Goal: Entertainment & Leisure: Consume media (video, audio)

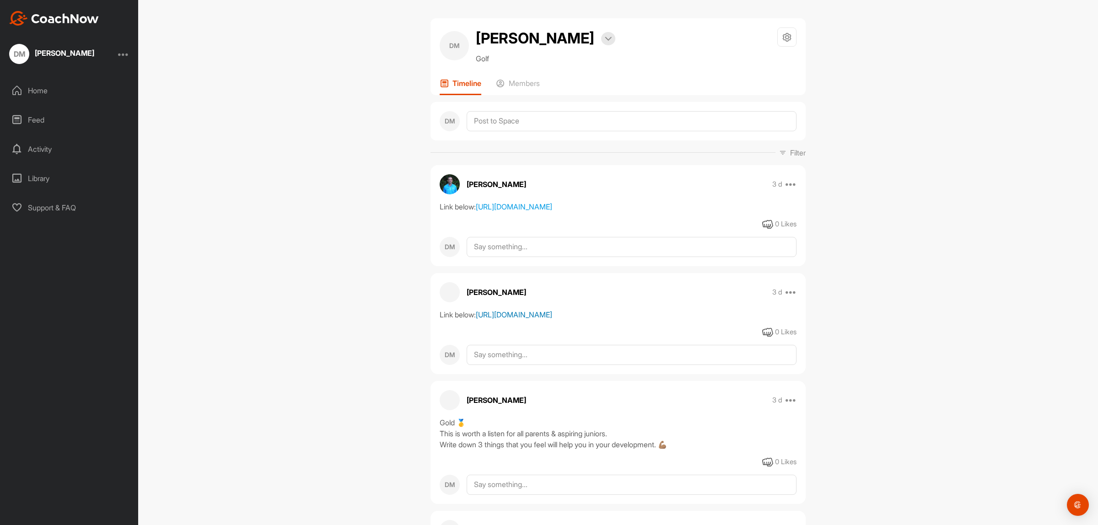
click at [510, 319] on link "[URL][DOMAIN_NAME]" at bounding box center [514, 314] width 76 height 9
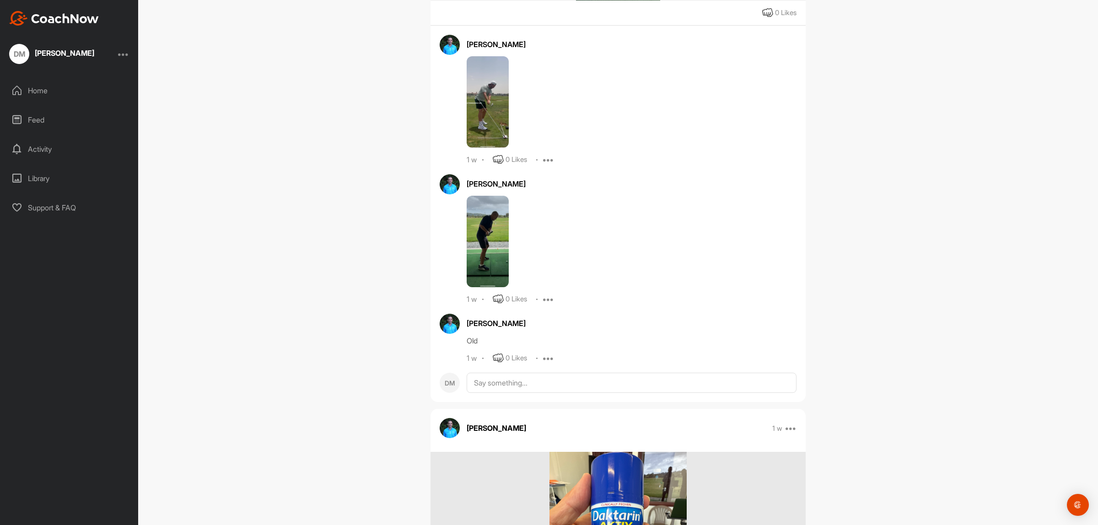
scroll to position [1430, 0]
click at [484, 147] on img at bounding box center [488, 101] width 42 height 92
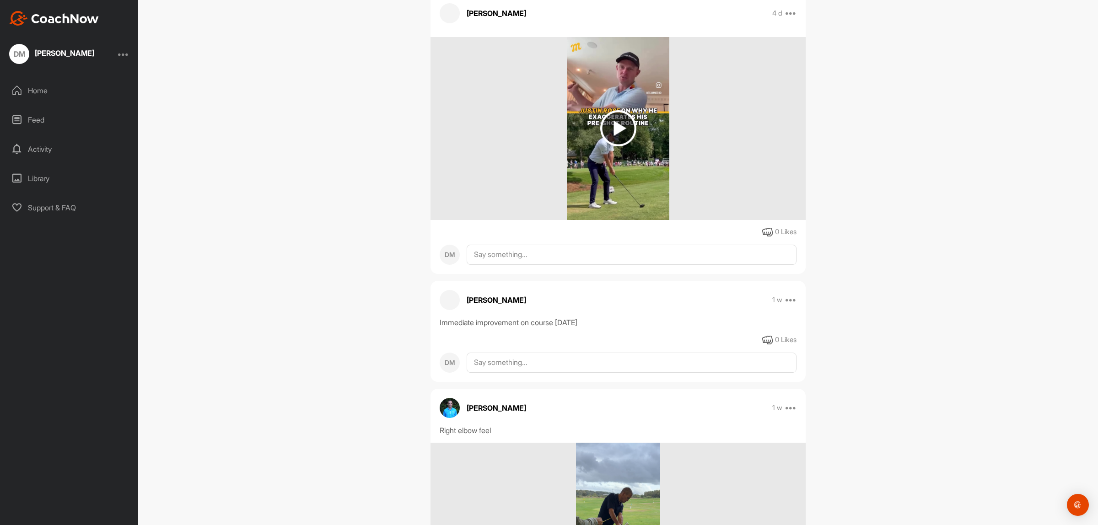
scroll to position [1087, 0]
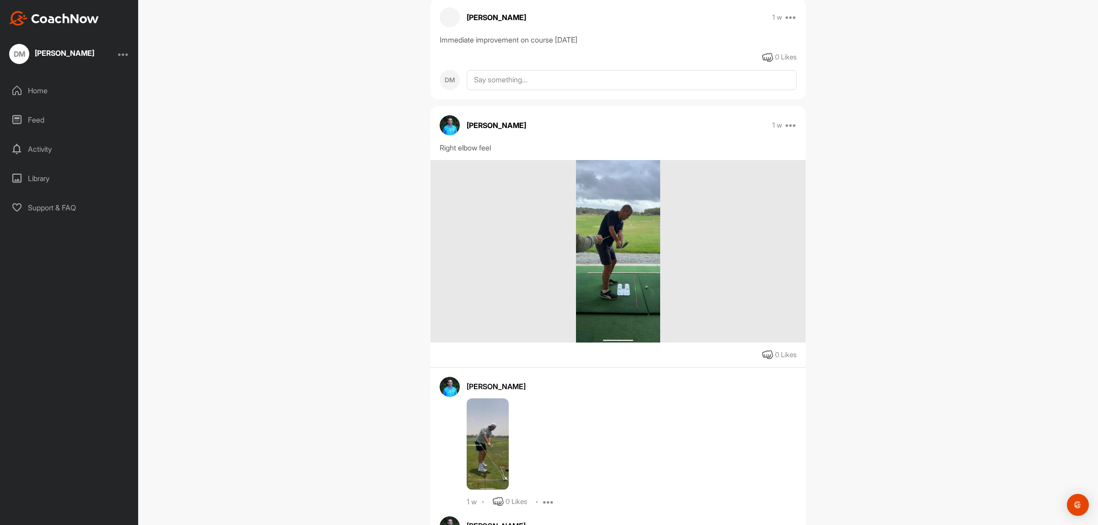
click at [618, 329] on img at bounding box center [618, 251] width 84 height 183
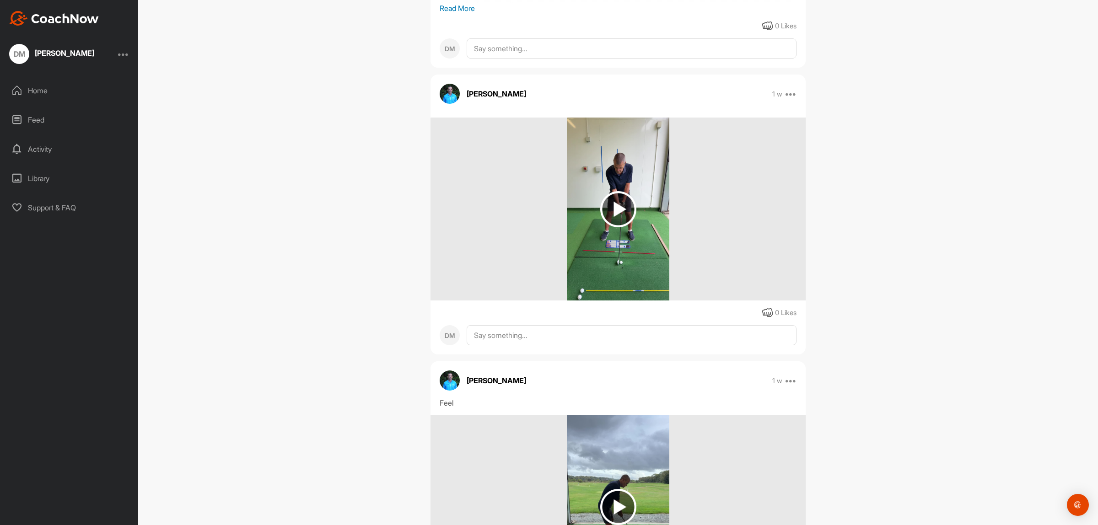
scroll to position [2345, 0]
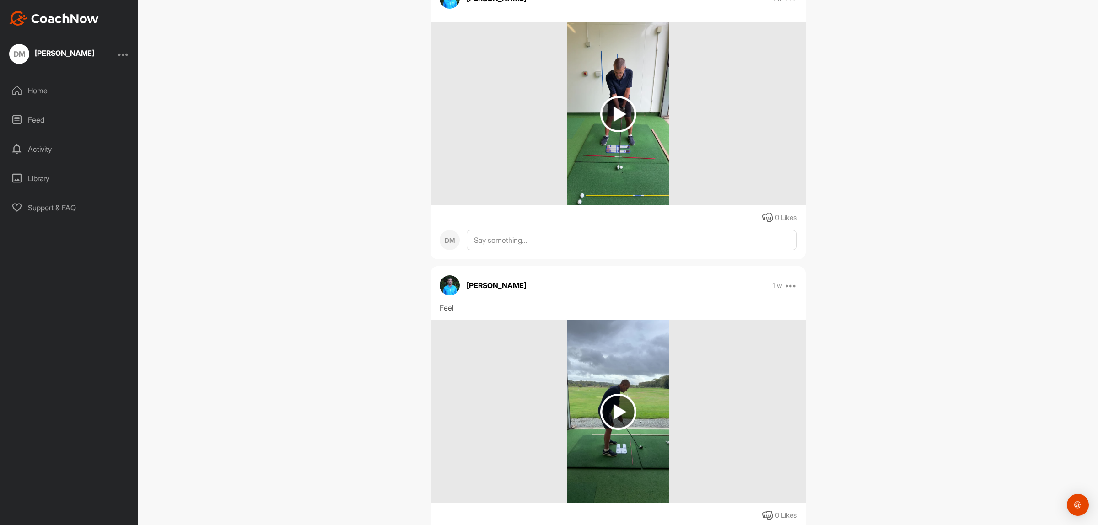
click at [618, 132] on img at bounding box center [618, 114] width 36 height 36
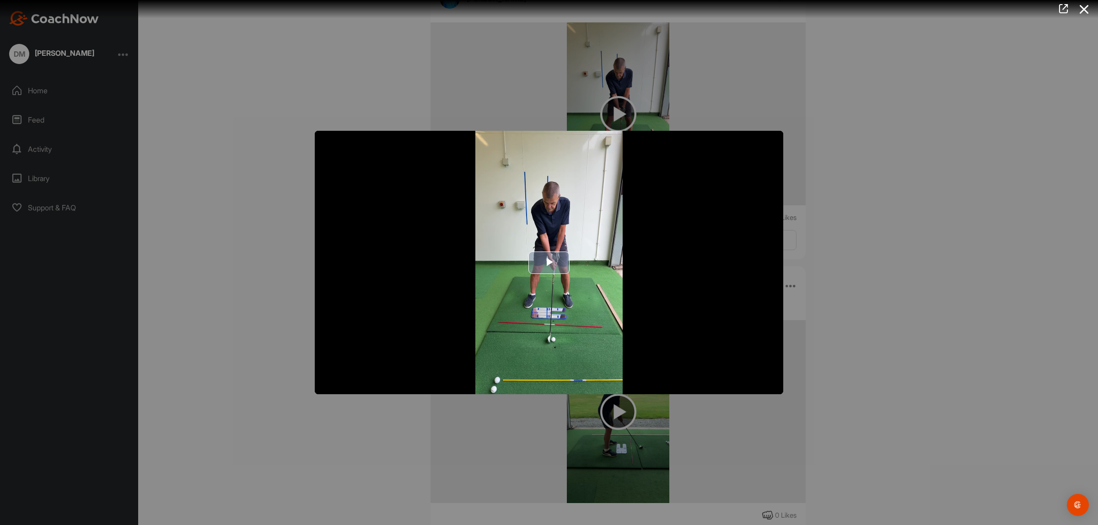
click at [549, 263] on span "Video Player" at bounding box center [549, 263] width 0 height 0
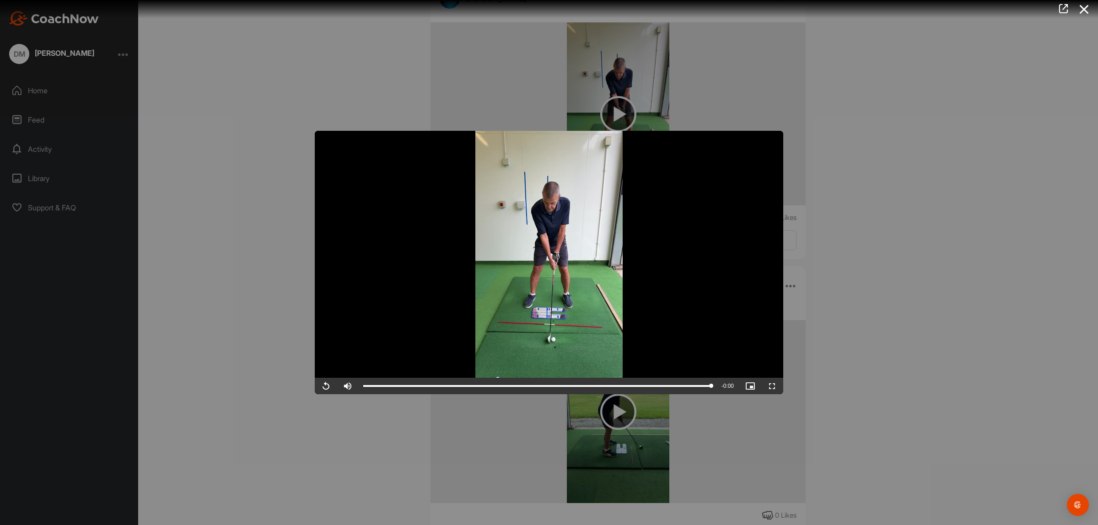
click at [262, 377] on div at bounding box center [549, 262] width 1098 height 525
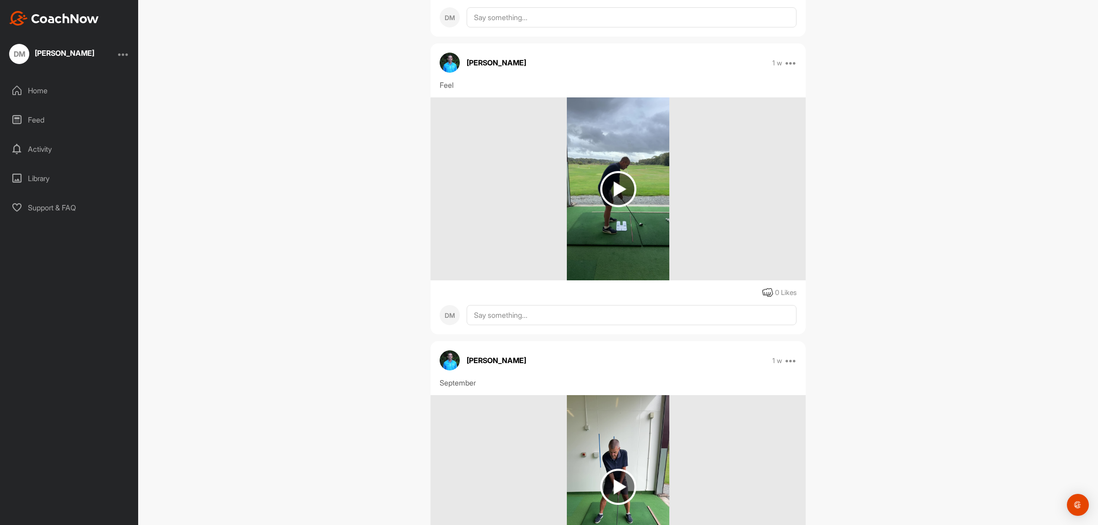
scroll to position [2574, 0]
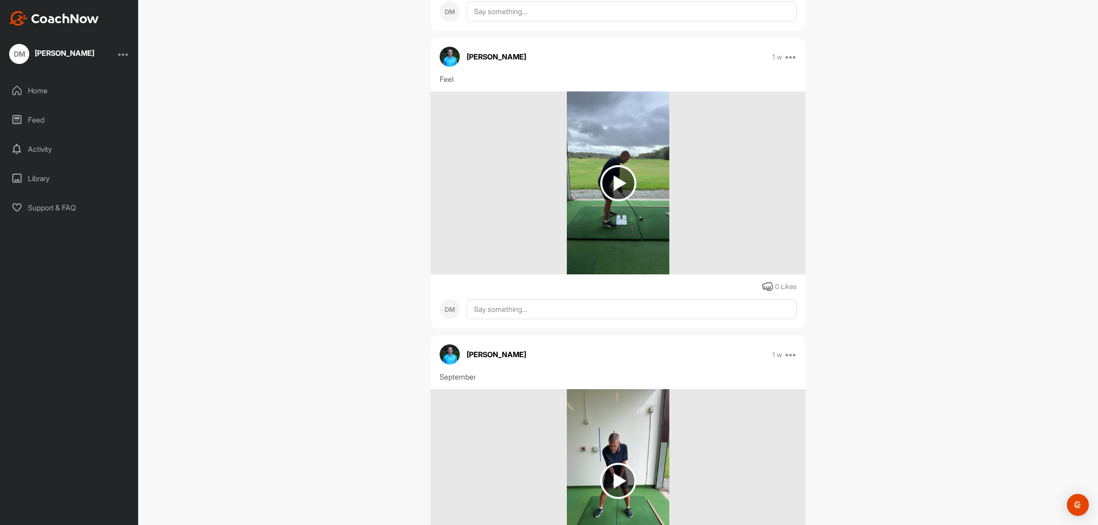
click at [610, 201] on img at bounding box center [618, 183] width 36 height 36
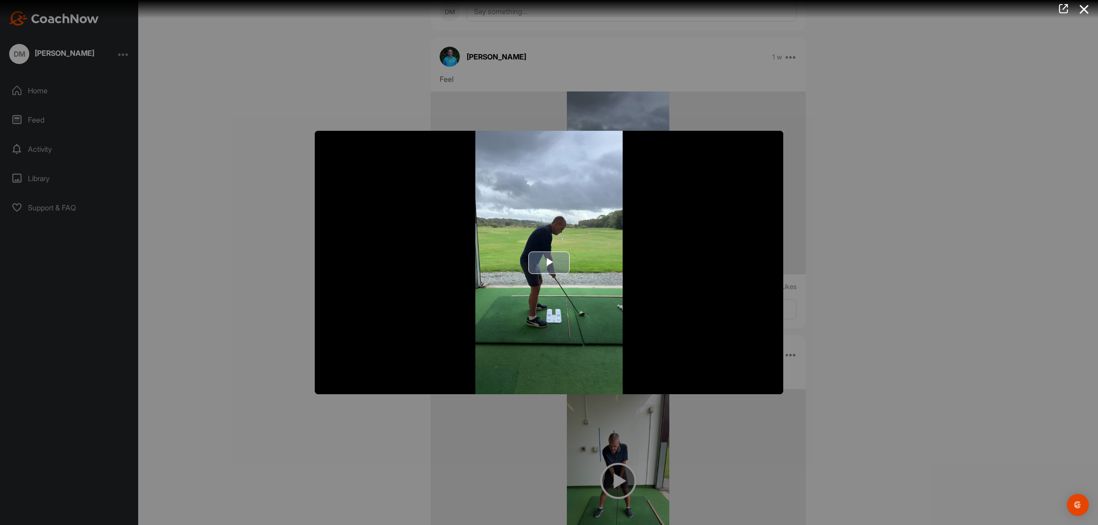
click at [549, 263] on span "Video Player" at bounding box center [549, 263] width 0 height 0
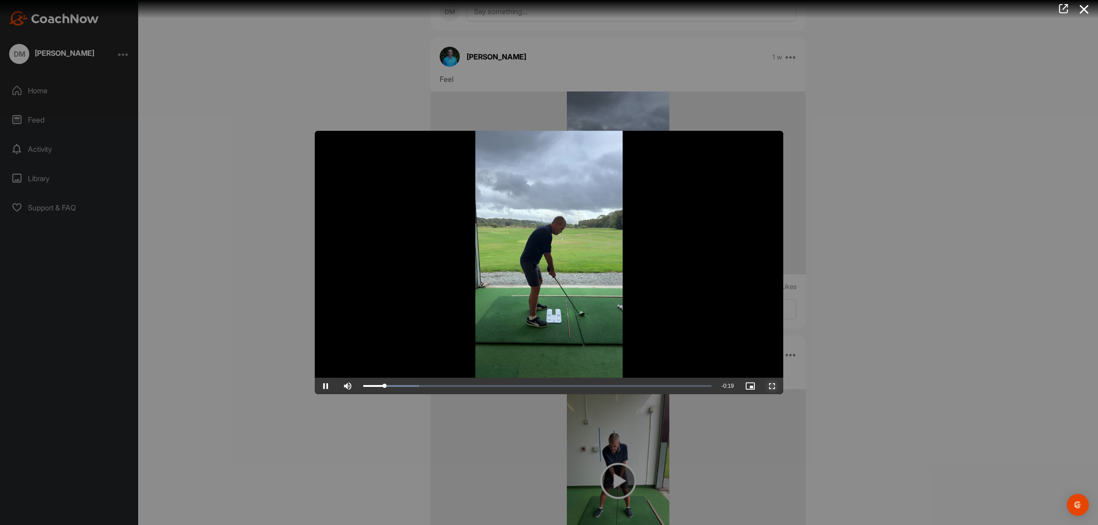
click at [768, 386] on span "Video Player" at bounding box center [773, 386] width 22 height 0
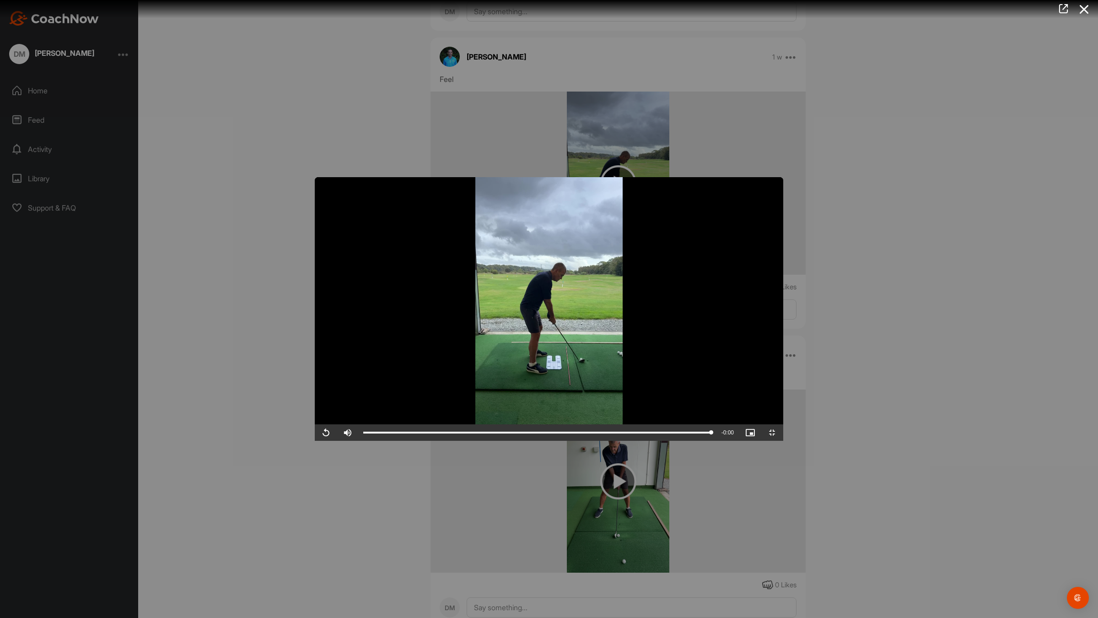
click at [315, 441] on video "Video Player" at bounding box center [549, 309] width 469 height 264
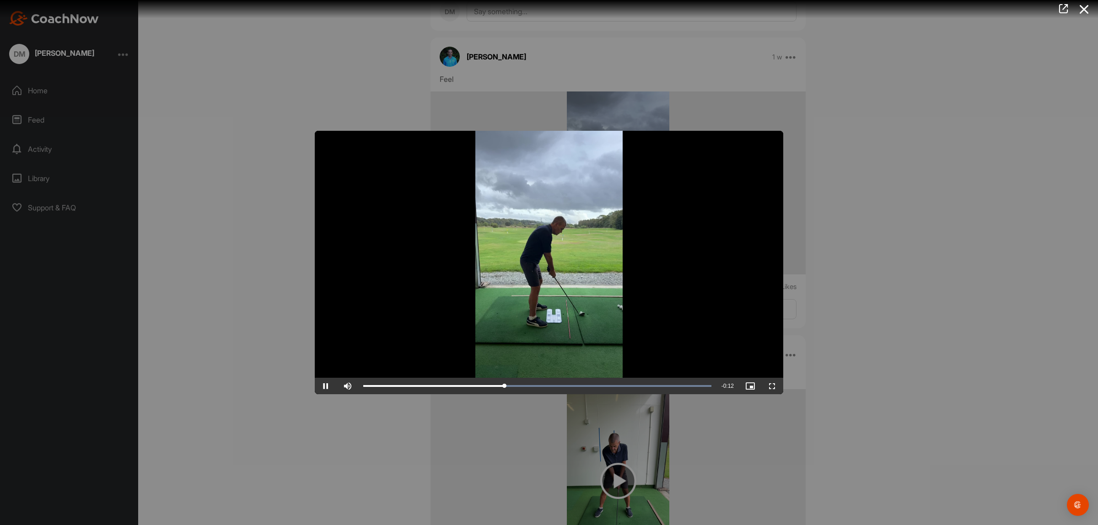
click at [905, 231] on div at bounding box center [549, 262] width 1098 height 525
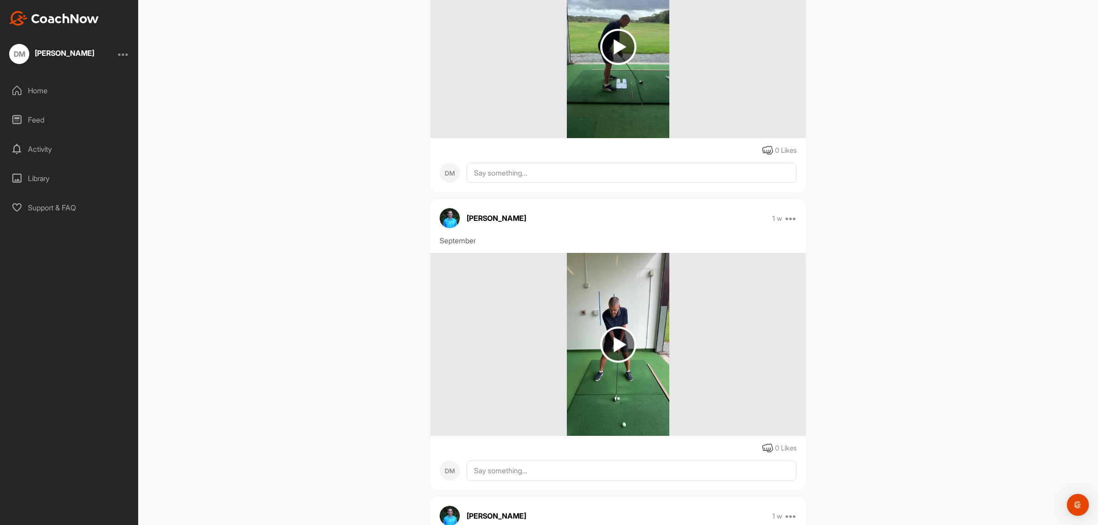
scroll to position [2860, 0]
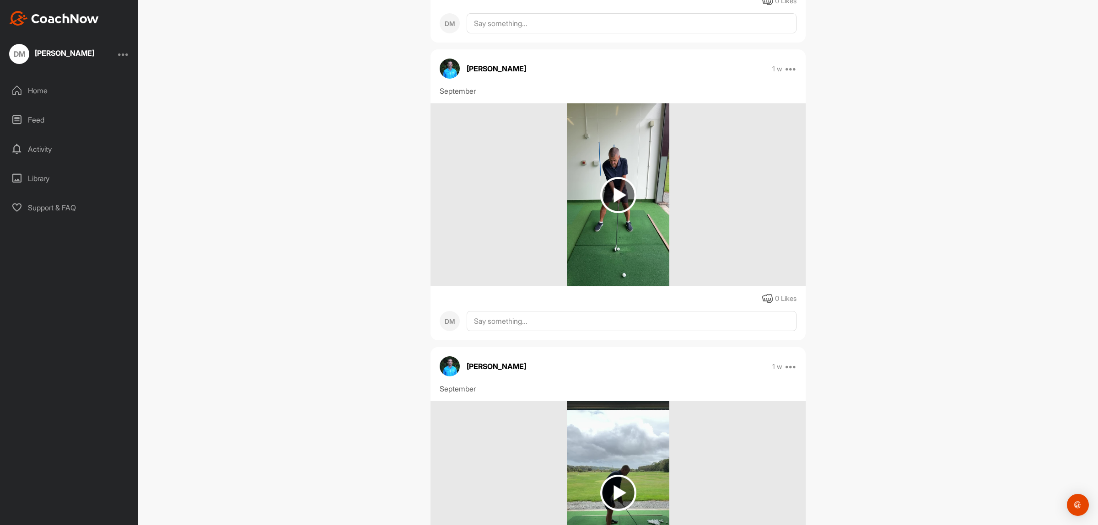
click at [614, 213] on img at bounding box center [618, 195] width 36 height 36
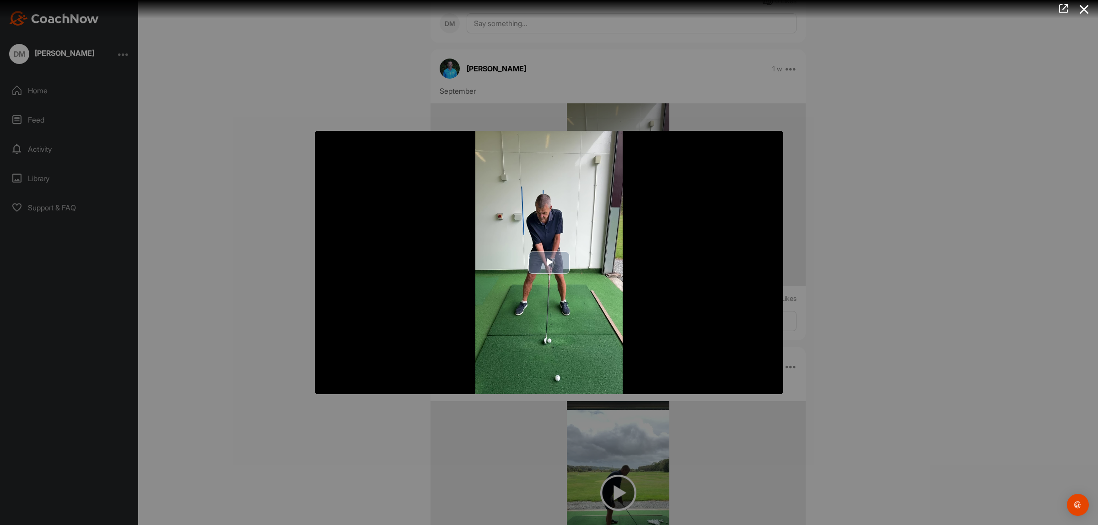
click at [549, 263] on span "Video Player" at bounding box center [549, 263] width 0 height 0
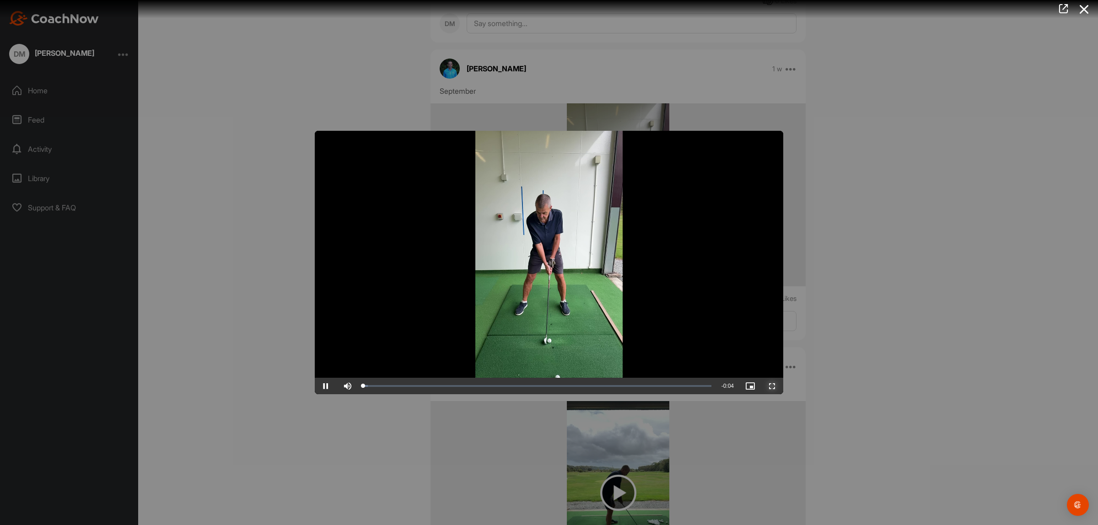
click at [770, 386] on span "Video Player" at bounding box center [773, 386] width 22 height 0
click at [772, 386] on span "Video Player" at bounding box center [773, 386] width 22 height 0
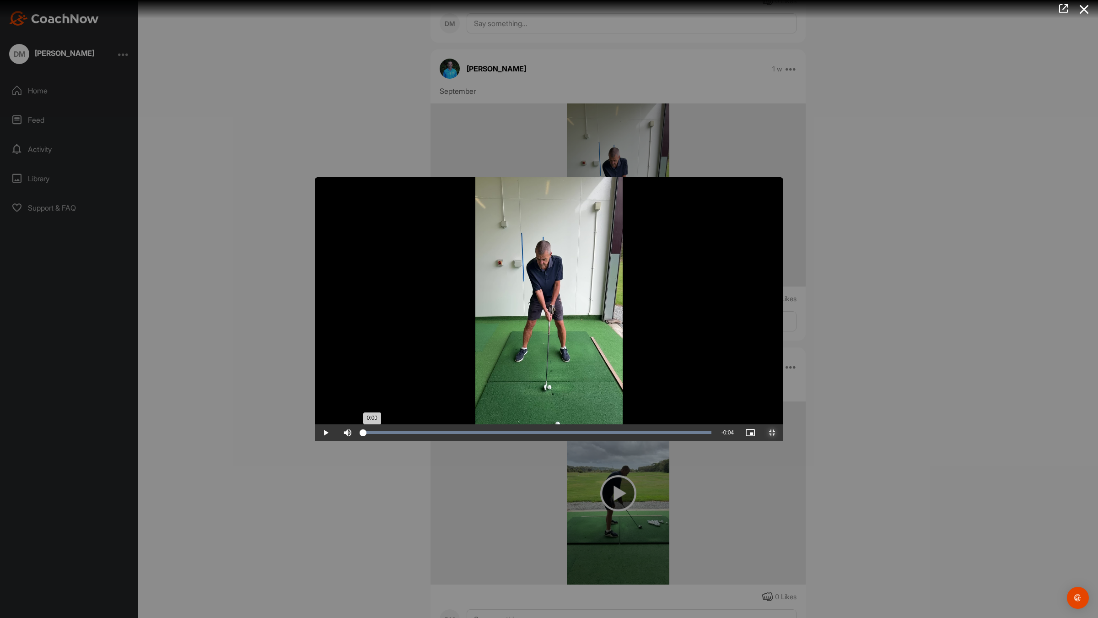
drag, startPoint x: 1027, startPoint y: 605, endPoint x: 44, endPoint y: 608, distance: 982.1
click at [363, 434] on div "0:00" at bounding box center [363, 432] width 0 height 3
click at [315, 432] on span "Video Player" at bounding box center [326, 432] width 22 height 0
click at [784, 412] on video "Video Player" at bounding box center [549, 309] width 469 height 264
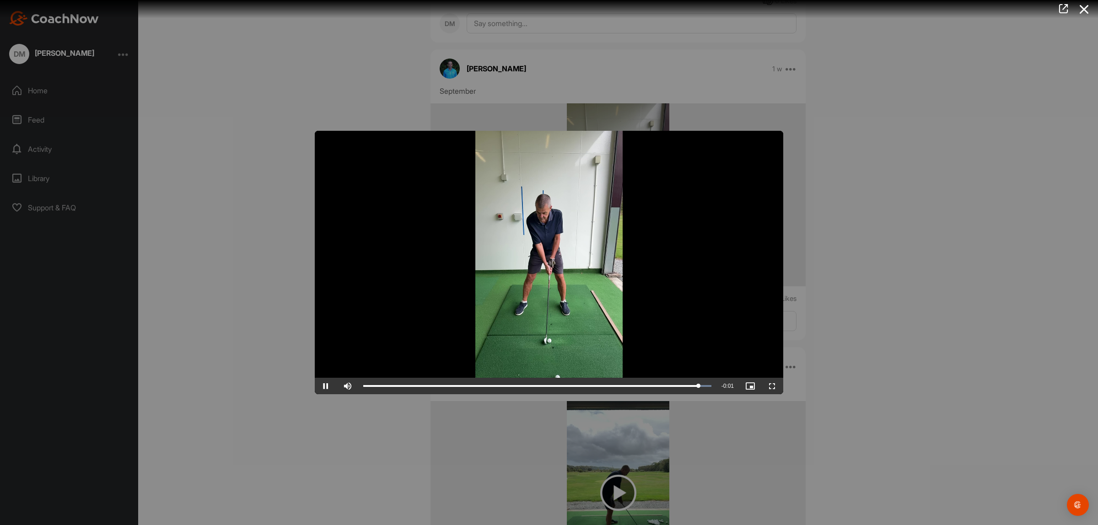
click at [850, 285] on div at bounding box center [549, 262] width 1098 height 525
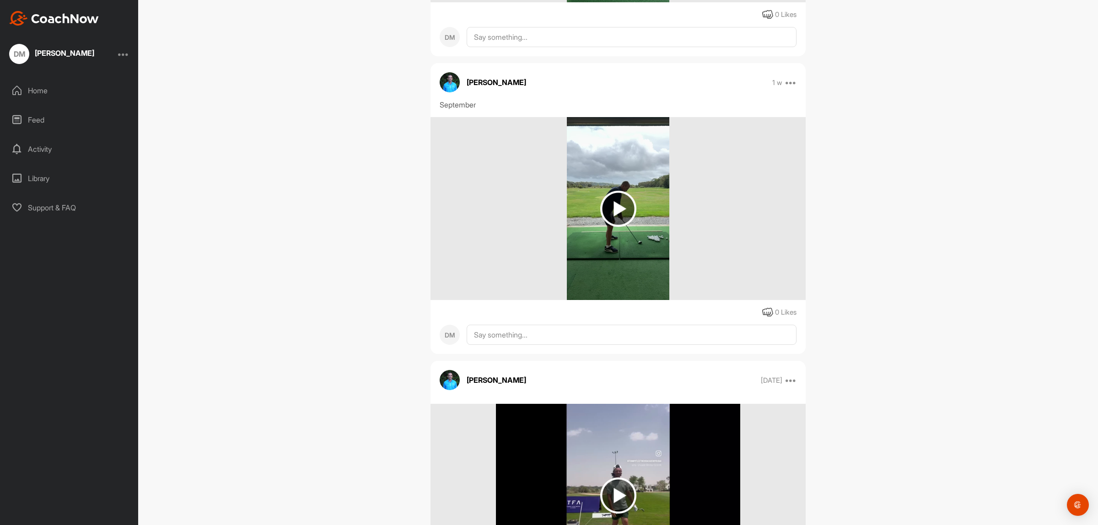
scroll to position [3146, 0]
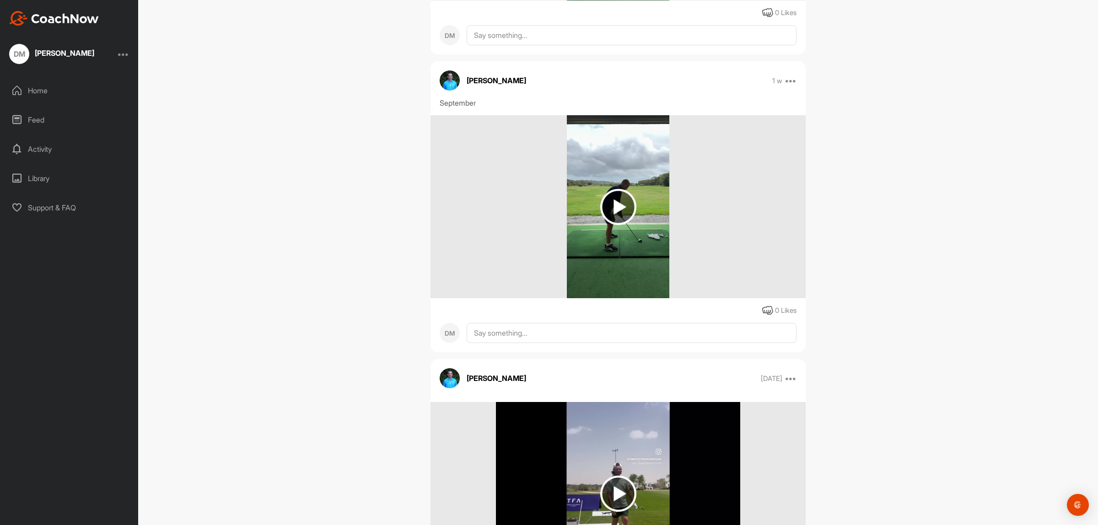
click at [614, 225] on img at bounding box center [618, 207] width 36 height 36
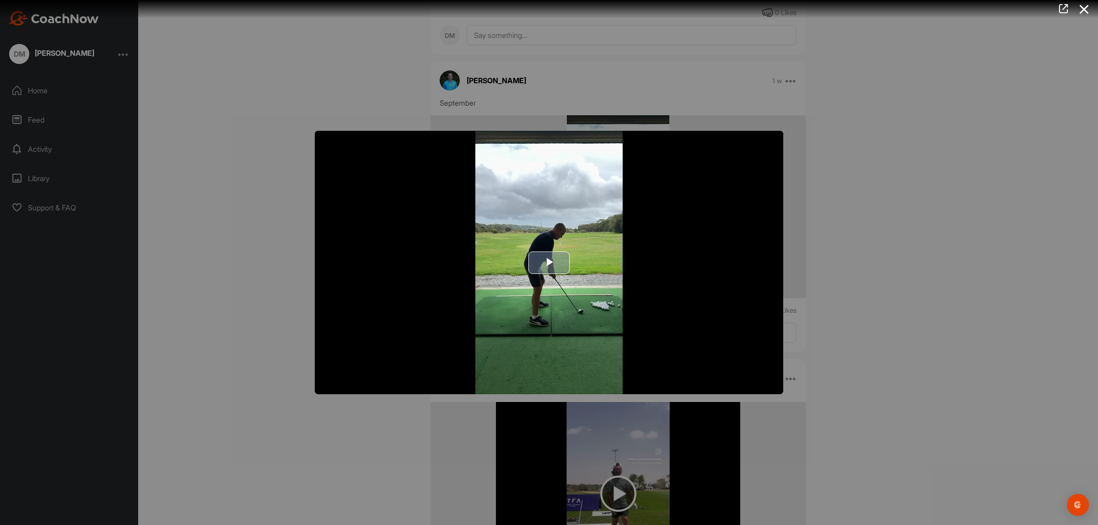
click at [549, 263] on span "Video Player" at bounding box center [549, 263] width 0 height 0
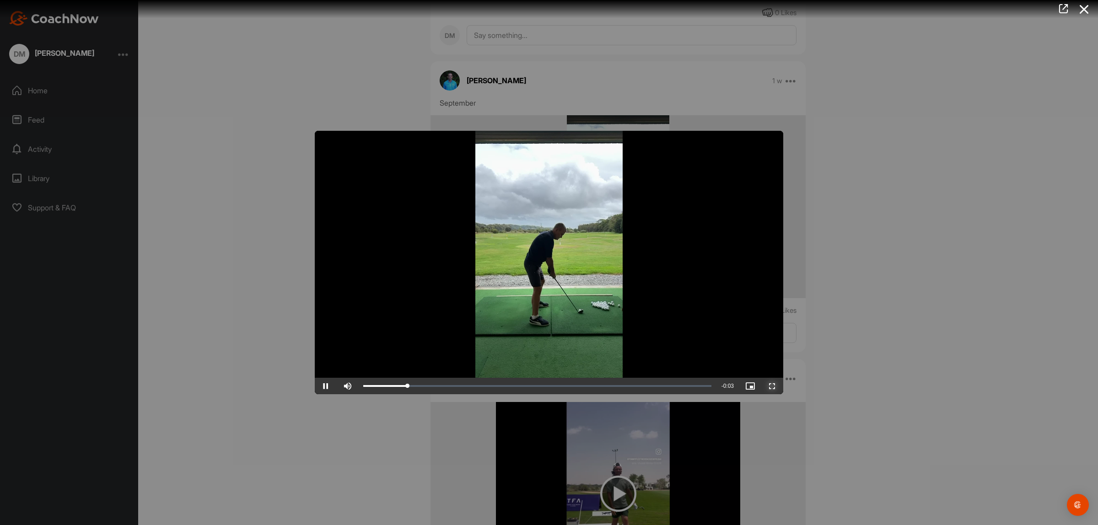
click at [772, 386] on span "Video Player" at bounding box center [773, 386] width 22 height 0
click at [831, 357] on div at bounding box center [549, 262] width 1098 height 525
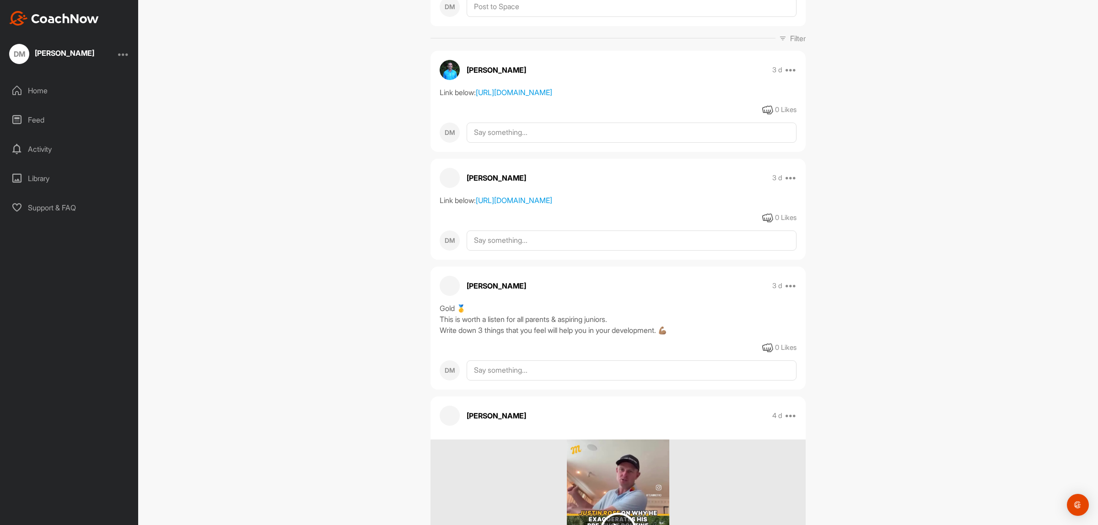
scroll to position [0, 0]
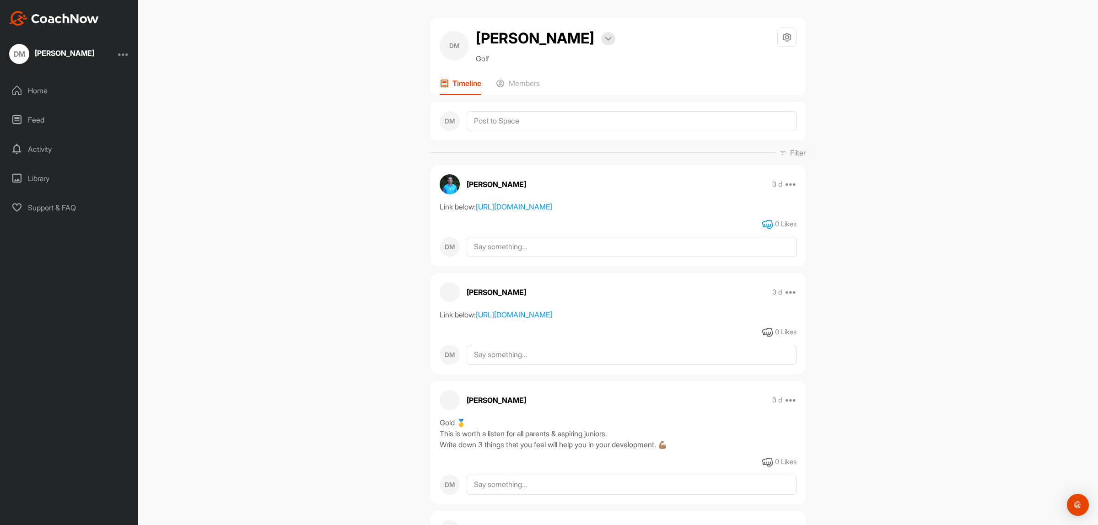
click at [762, 230] on icon at bounding box center [767, 224] width 11 height 11
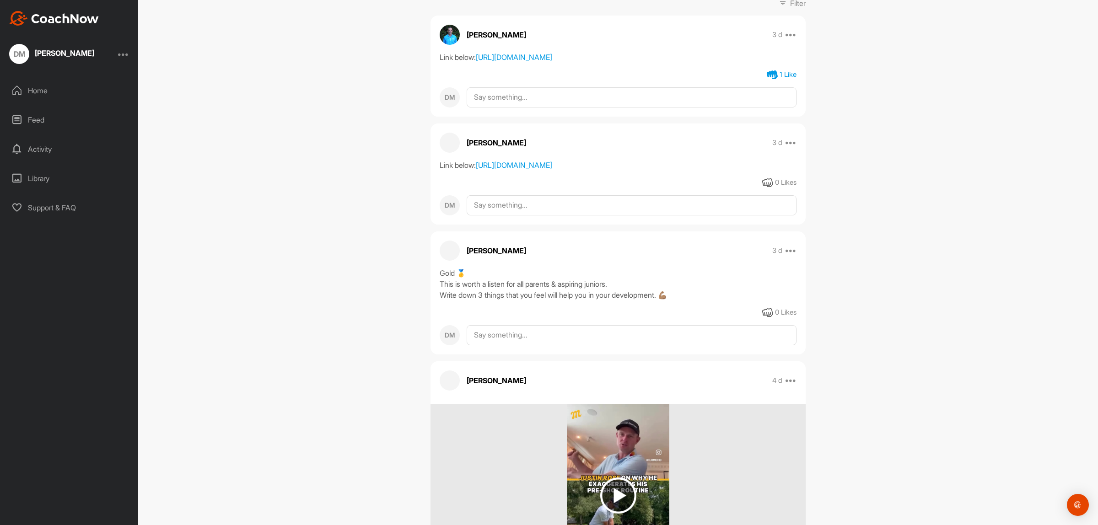
scroll to position [172, 0]
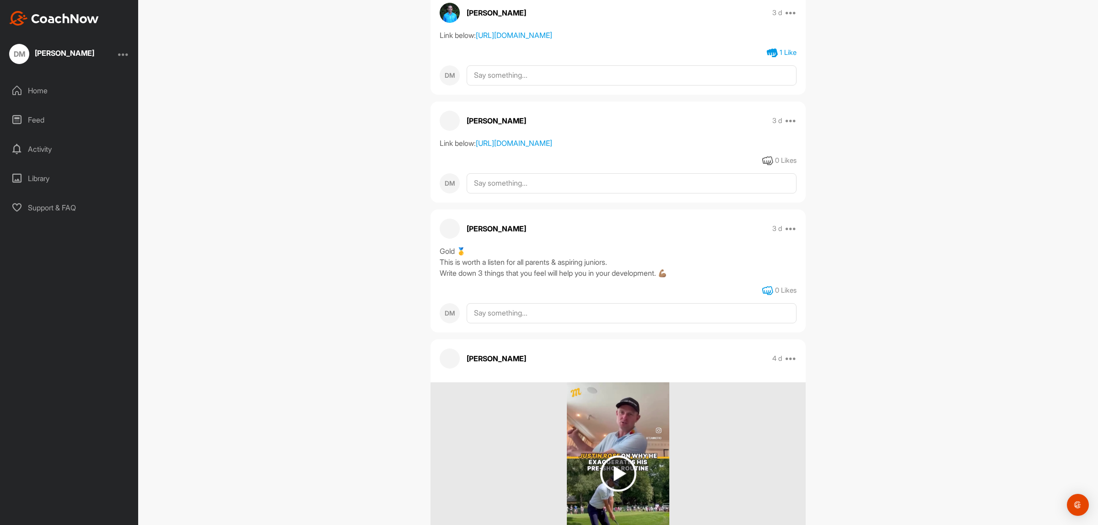
click at [765, 297] on icon at bounding box center [767, 291] width 11 height 11
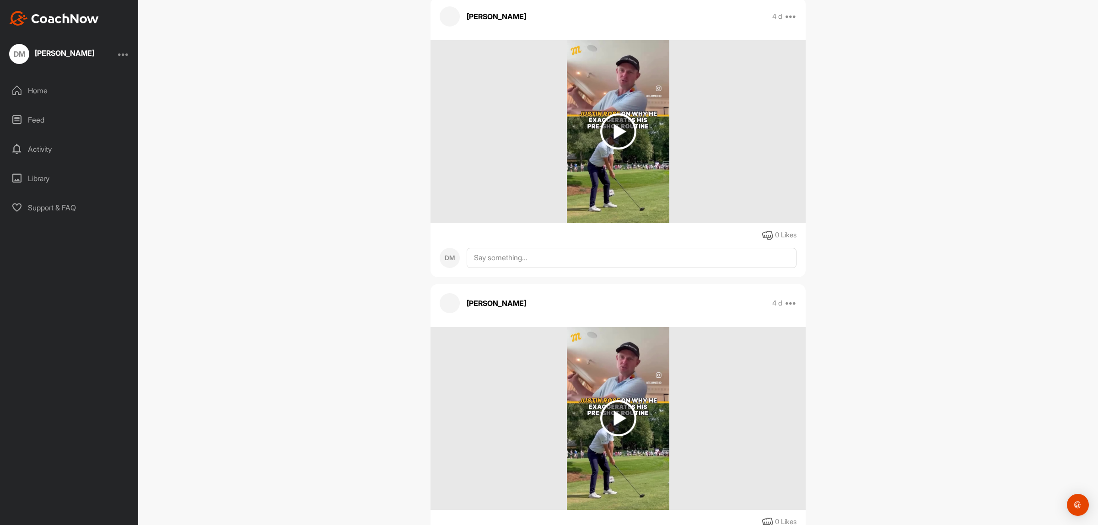
scroll to position [515, 0]
click at [615, 149] on img at bounding box center [618, 131] width 36 height 36
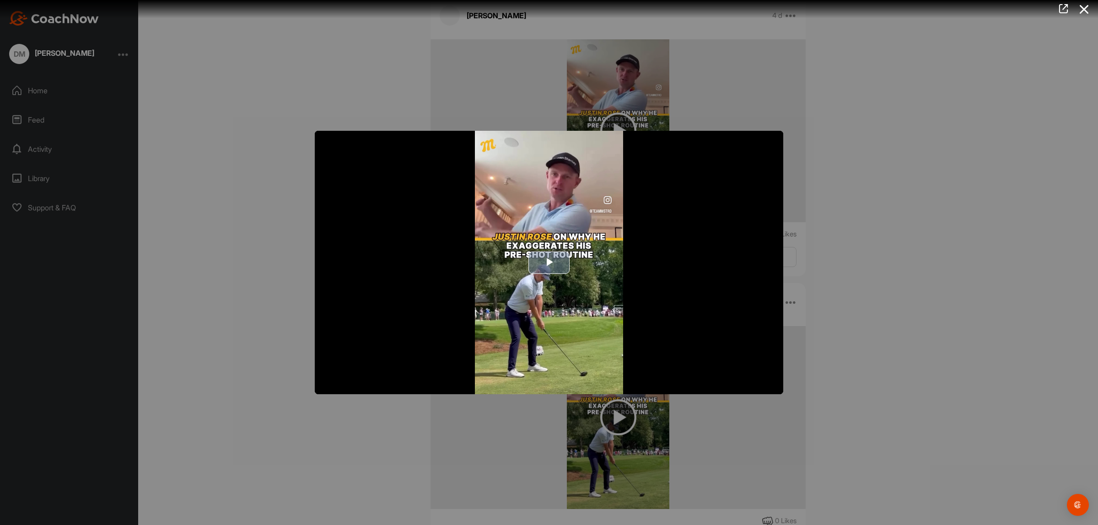
click at [549, 263] on span "Video Player" at bounding box center [549, 263] width 0 height 0
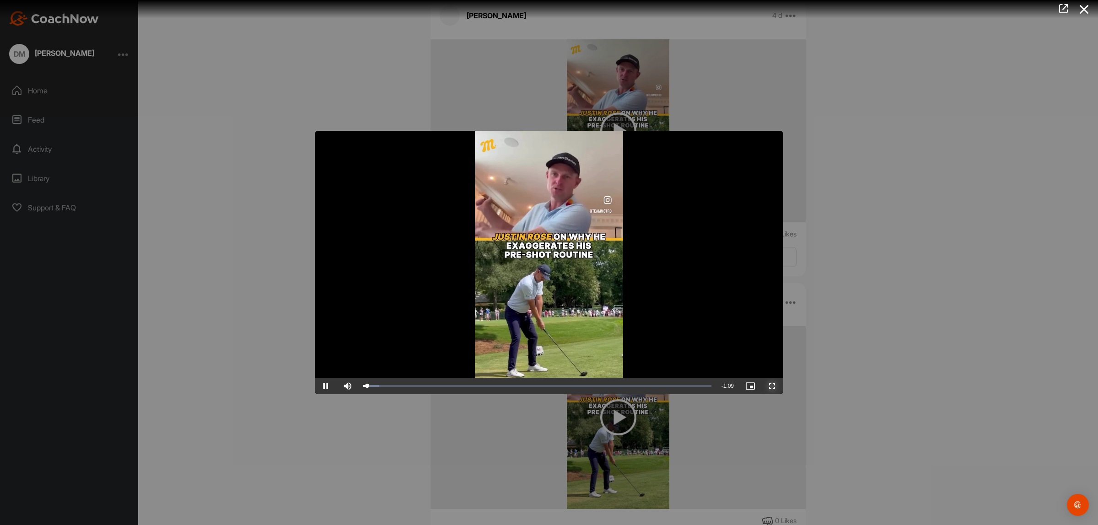
click at [771, 386] on span "Video Player" at bounding box center [773, 386] width 22 height 0
click at [857, 356] on div at bounding box center [549, 262] width 1098 height 525
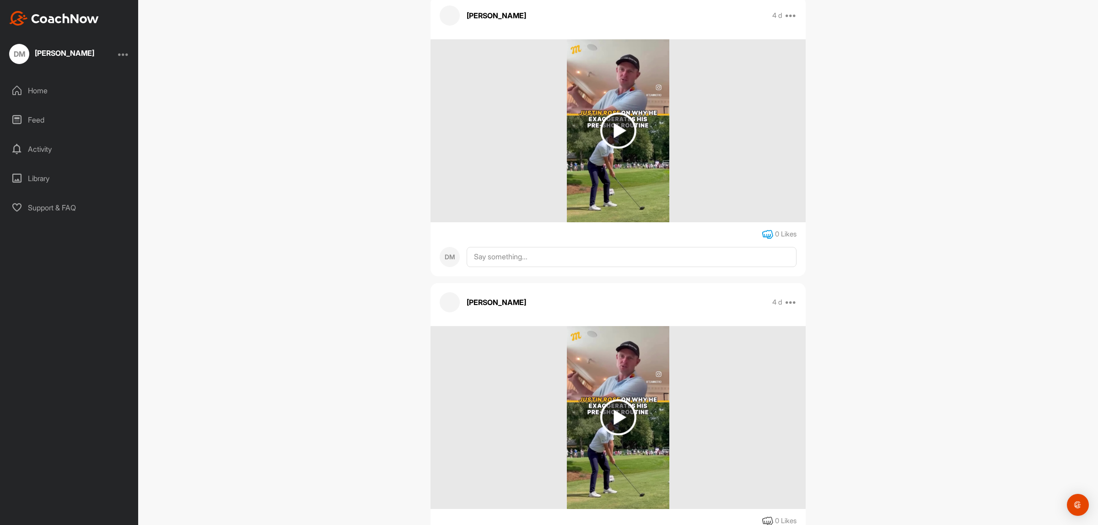
click at [765, 240] on icon at bounding box center [767, 234] width 11 height 11
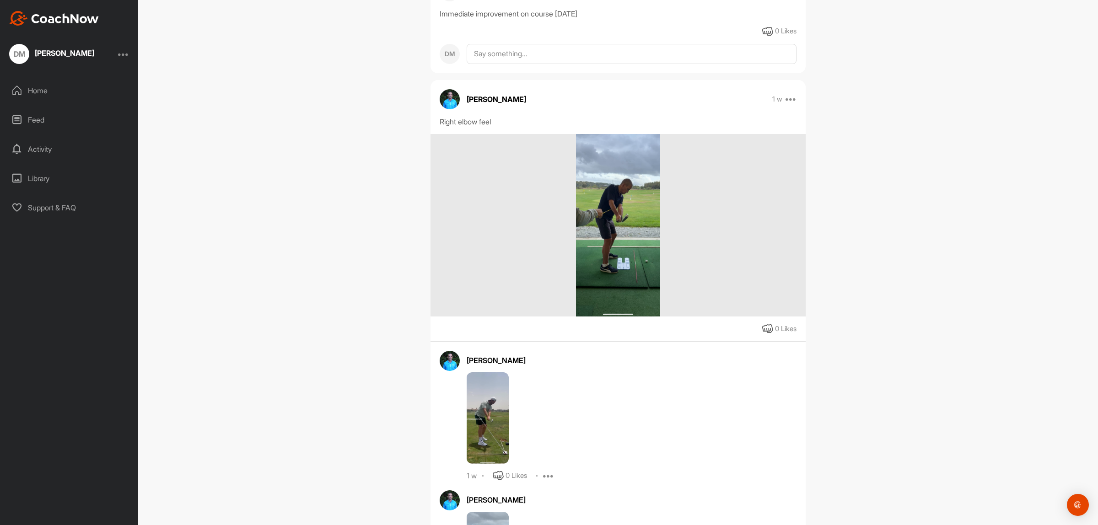
scroll to position [1144, 0]
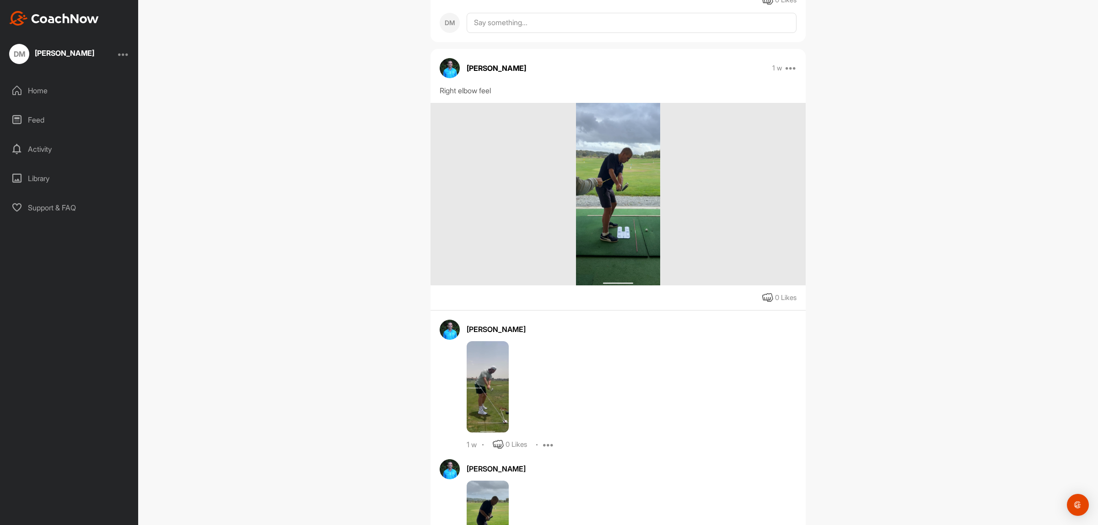
click at [636, 264] on img at bounding box center [618, 194] width 84 height 183
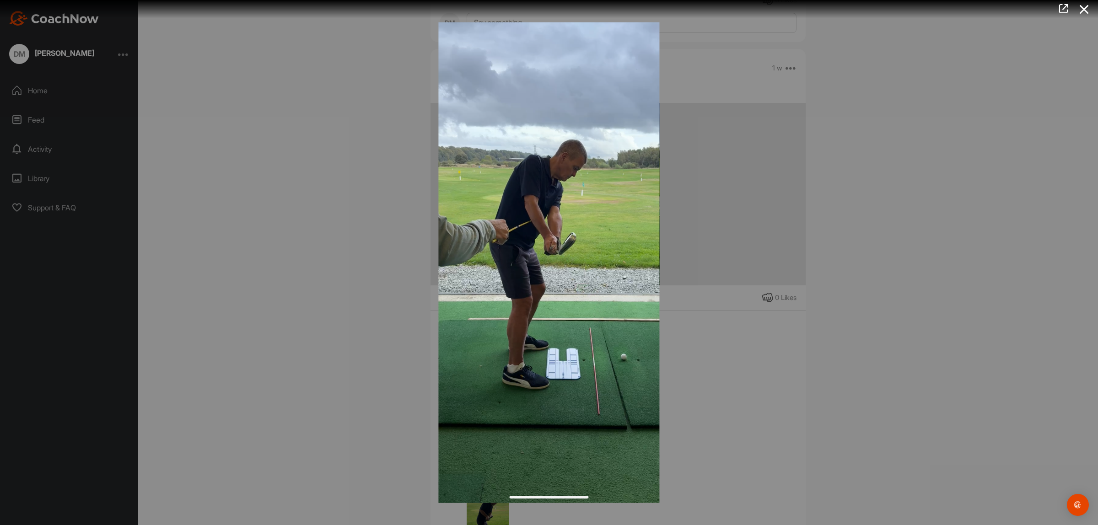
click at [857, 257] on div at bounding box center [549, 262] width 1098 height 525
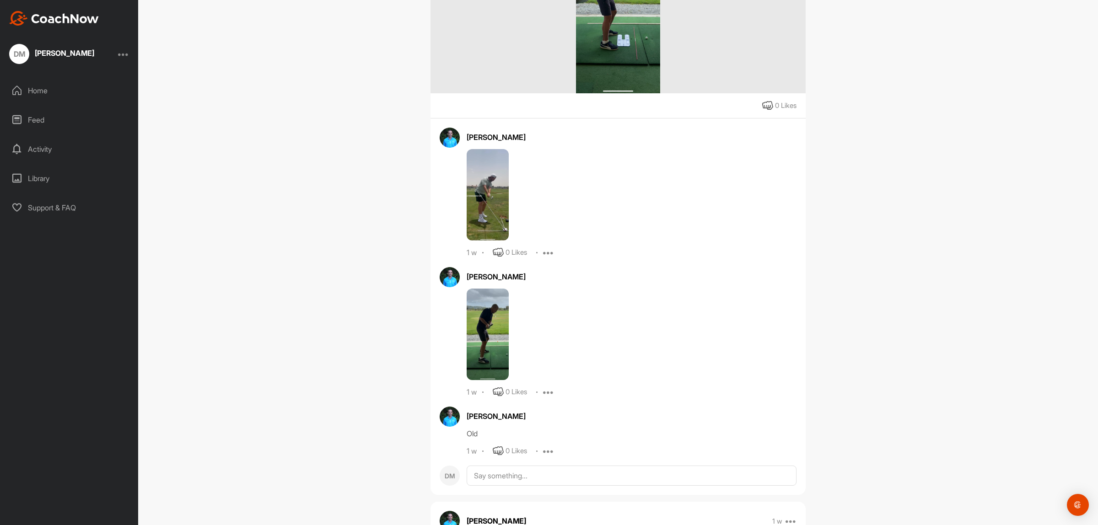
scroll to position [1373, 0]
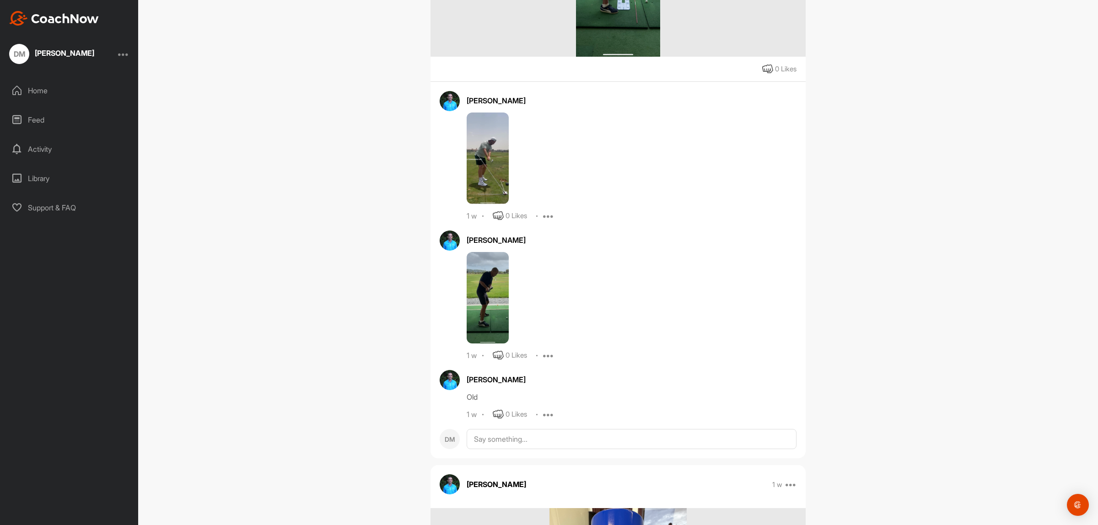
click at [481, 204] on img at bounding box center [488, 159] width 42 height 92
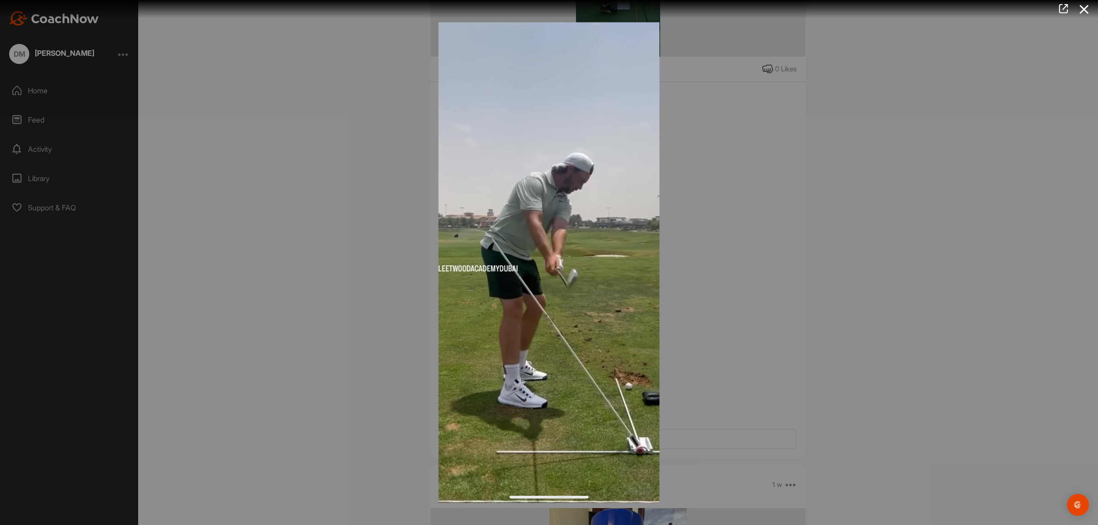
click at [887, 253] on div at bounding box center [549, 262] width 1098 height 525
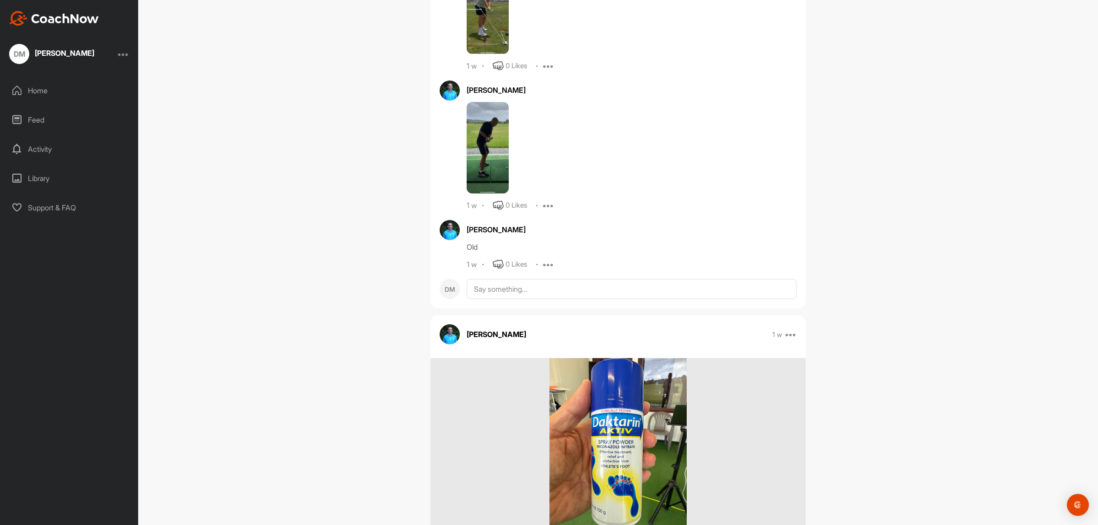
scroll to position [1545, 0]
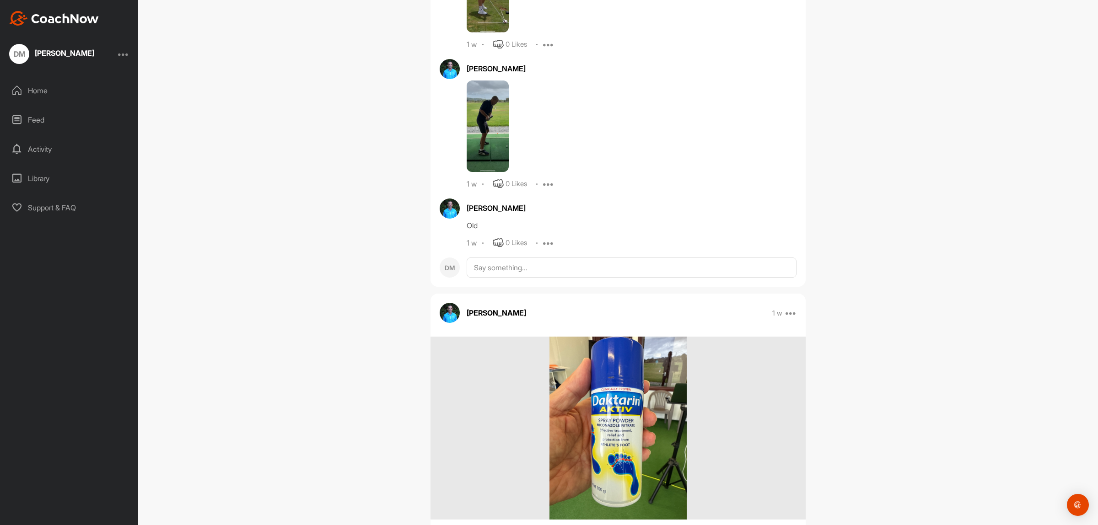
click at [488, 172] on img at bounding box center [488, 127] width 42 height 92
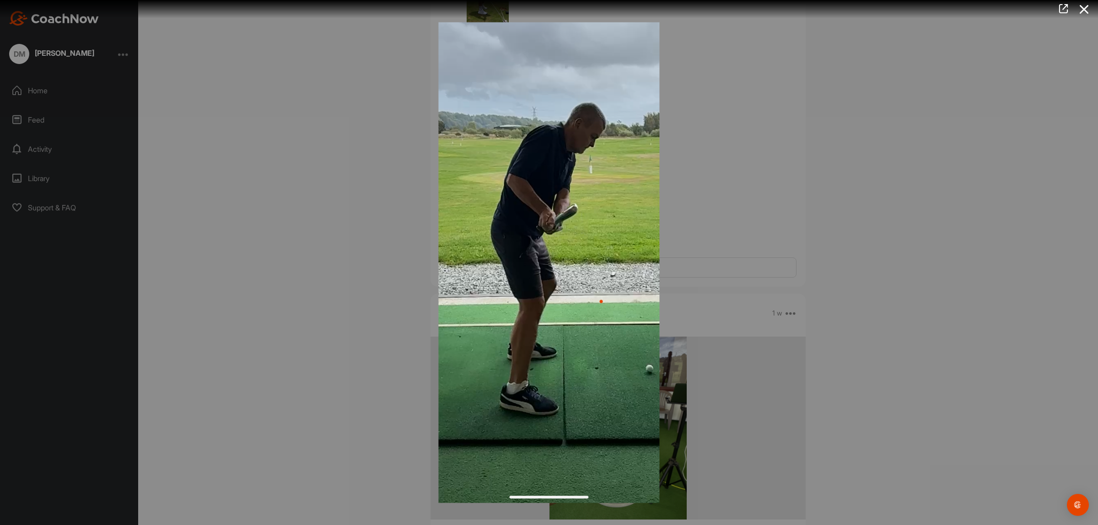
click at [873, 257] on div at bounding box center [549, 262] width 1098 height 525
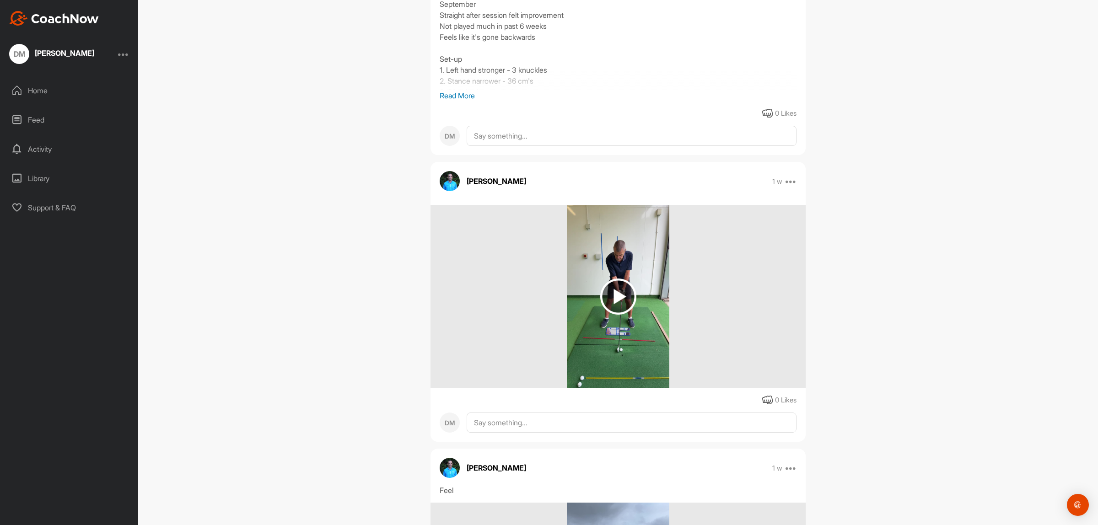
scroll to position [2174, 0]
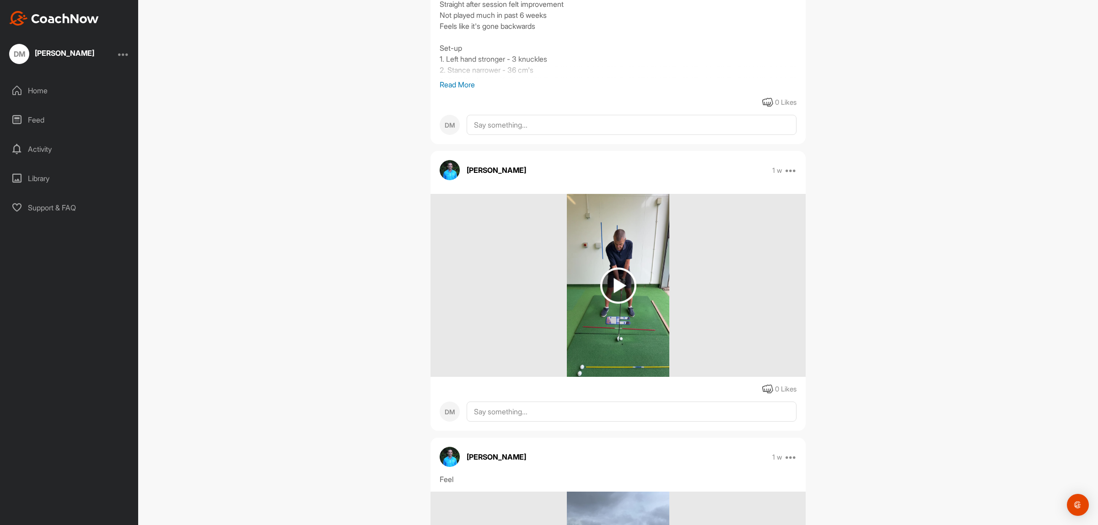
click at [607, 304] on img at bounding box center [618, 286] width 36 height 36
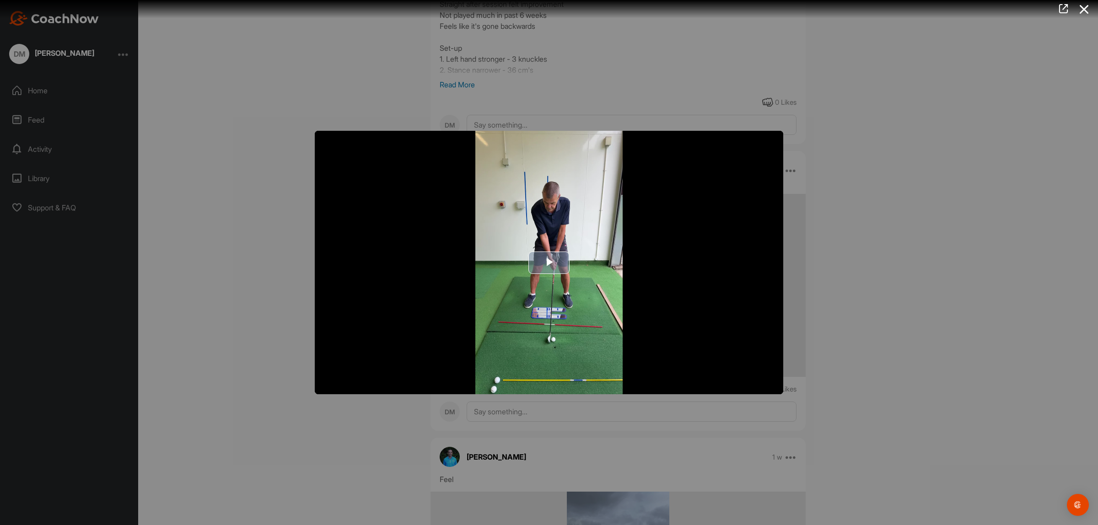
click at [549, 263] on span "Video Player" at bounding box center [549, 263] width 0 height 0
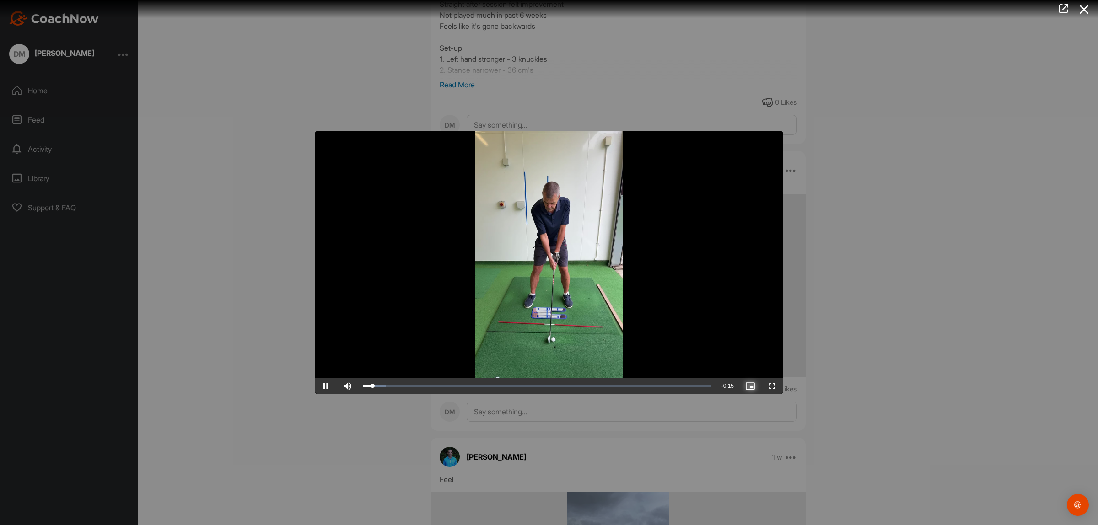
click at [753, 386] on span "Video Player" at bounding box center [751, 386] width 22 height 0
click at [776, 386] on span "Video Player" at bounding box center [773, 386] width 22 height 0
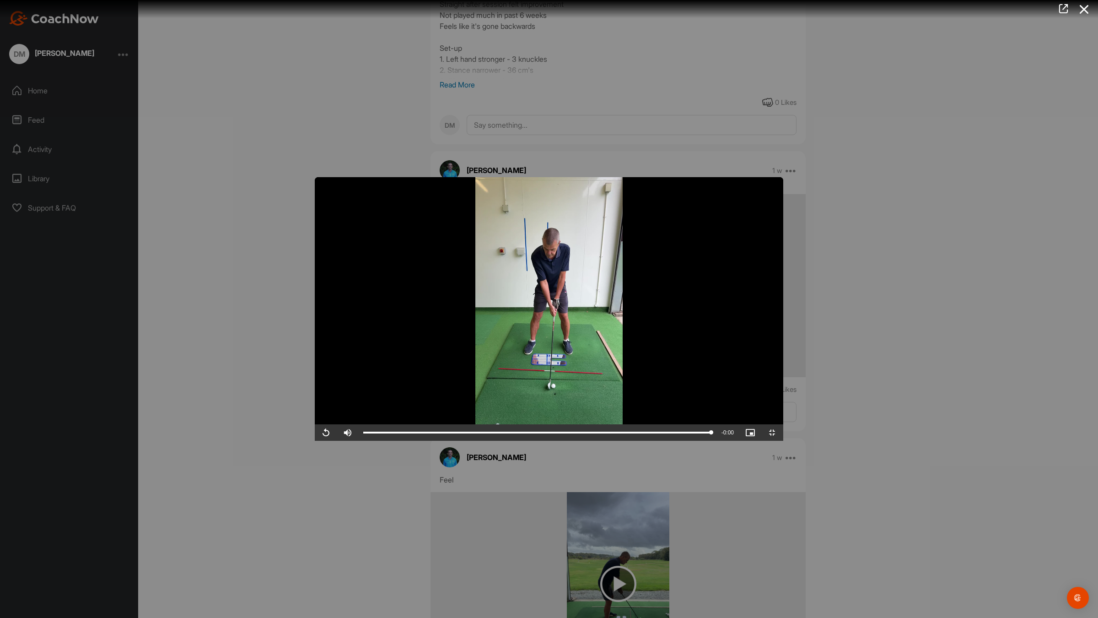
click at [784, 426] on video "Video Player" at bounding box center [549, 309] width 469 height 264
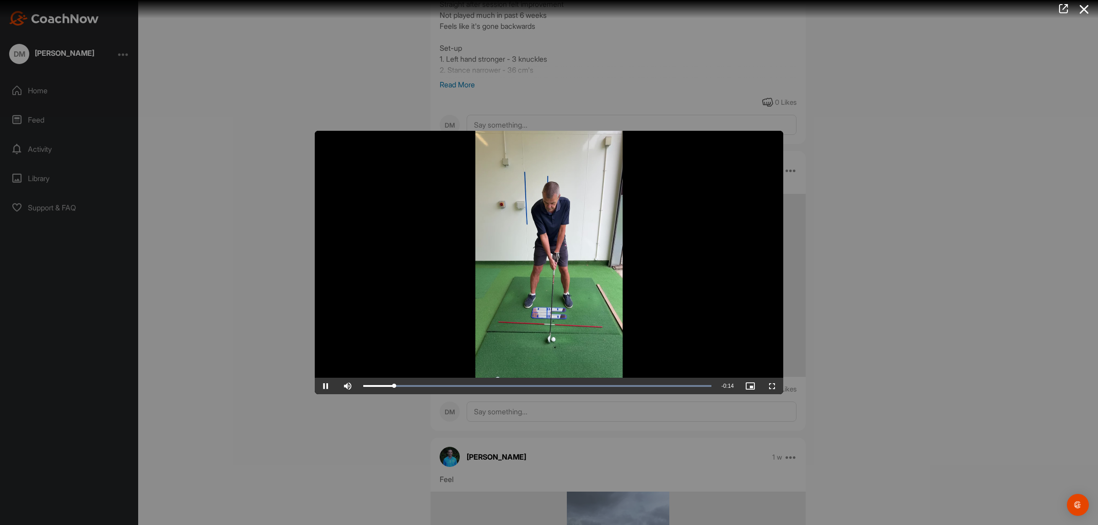
click at [938, 340] on div at bounding box center [549, 262] width 1098 height 525
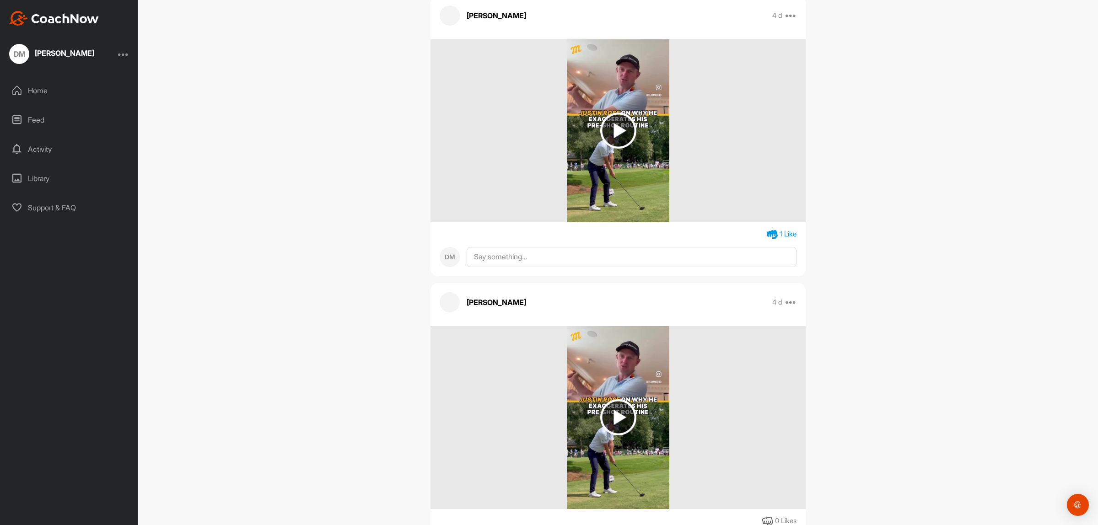
scroll to position [0, 0]
